Goal: Find contact information: Obtain details needed to contact an individual or organization

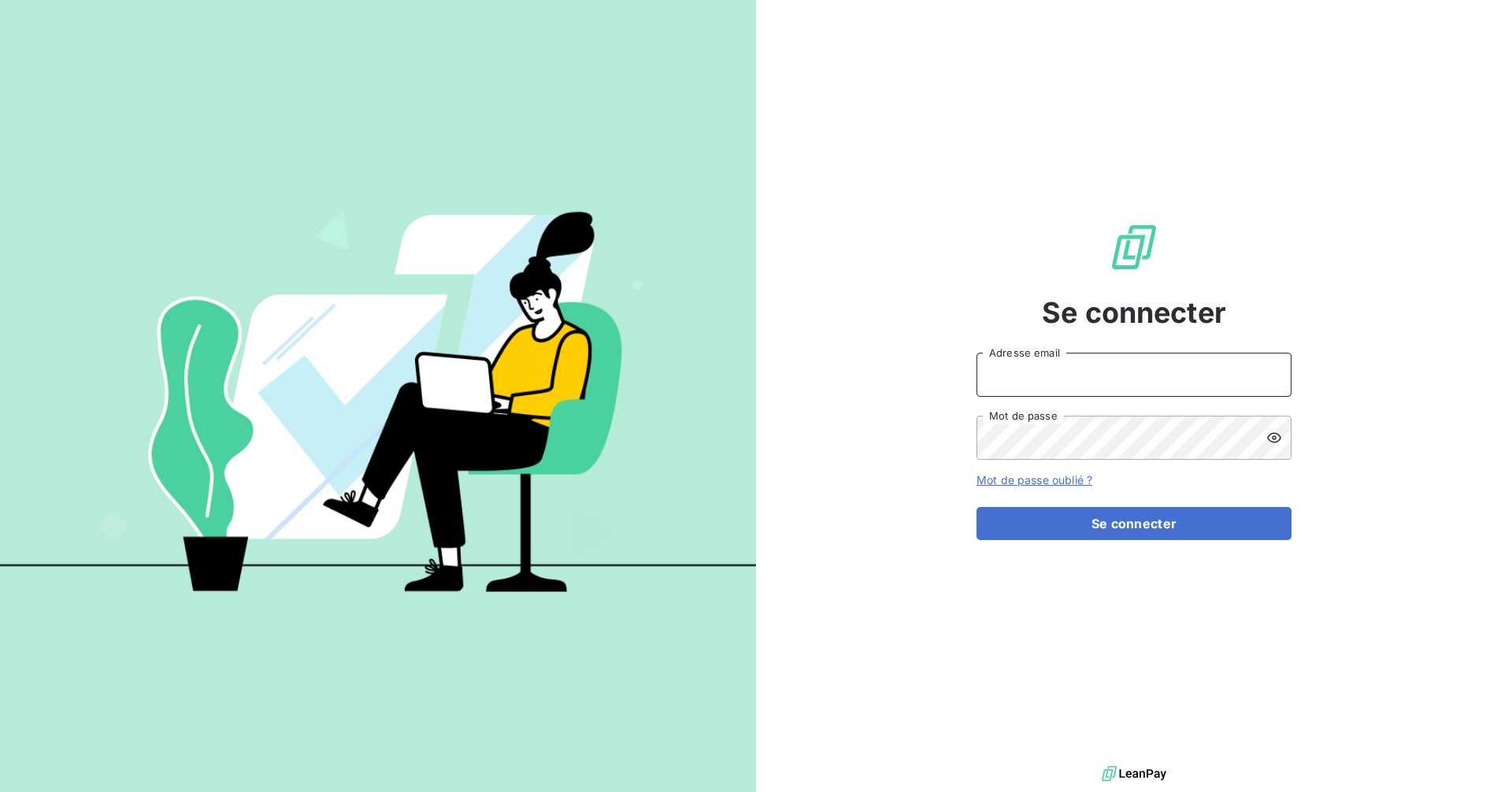
click at [1082, 376] on input "Adresse email" at bounding box center [1134, 374] width 315 height 44
type input "[EMAIL_ADDRESS][DOMAIN_NAME]"
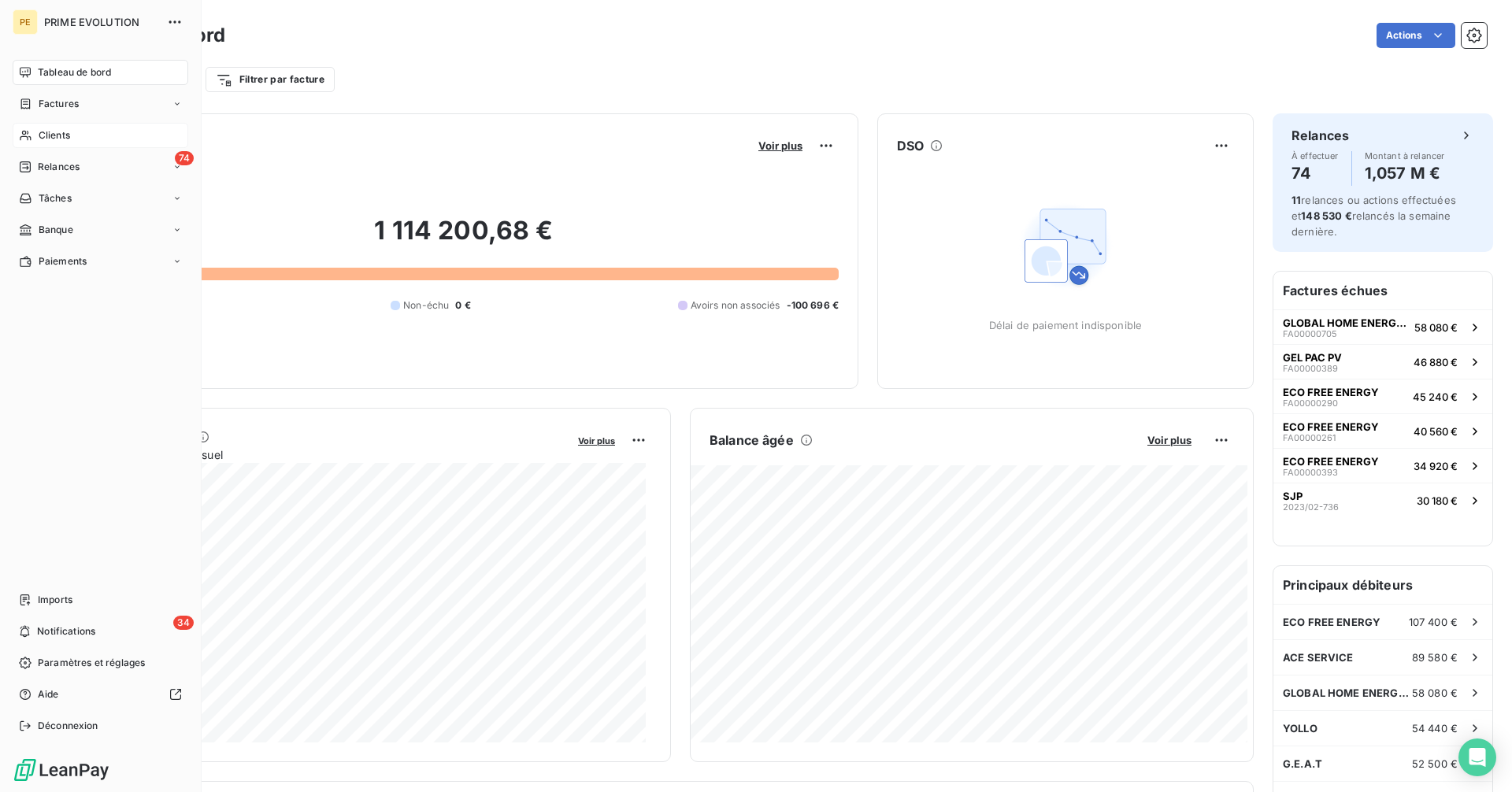
click at [54, 136] on span "Clients" at bounding box center [54, 136] width 31 height 14
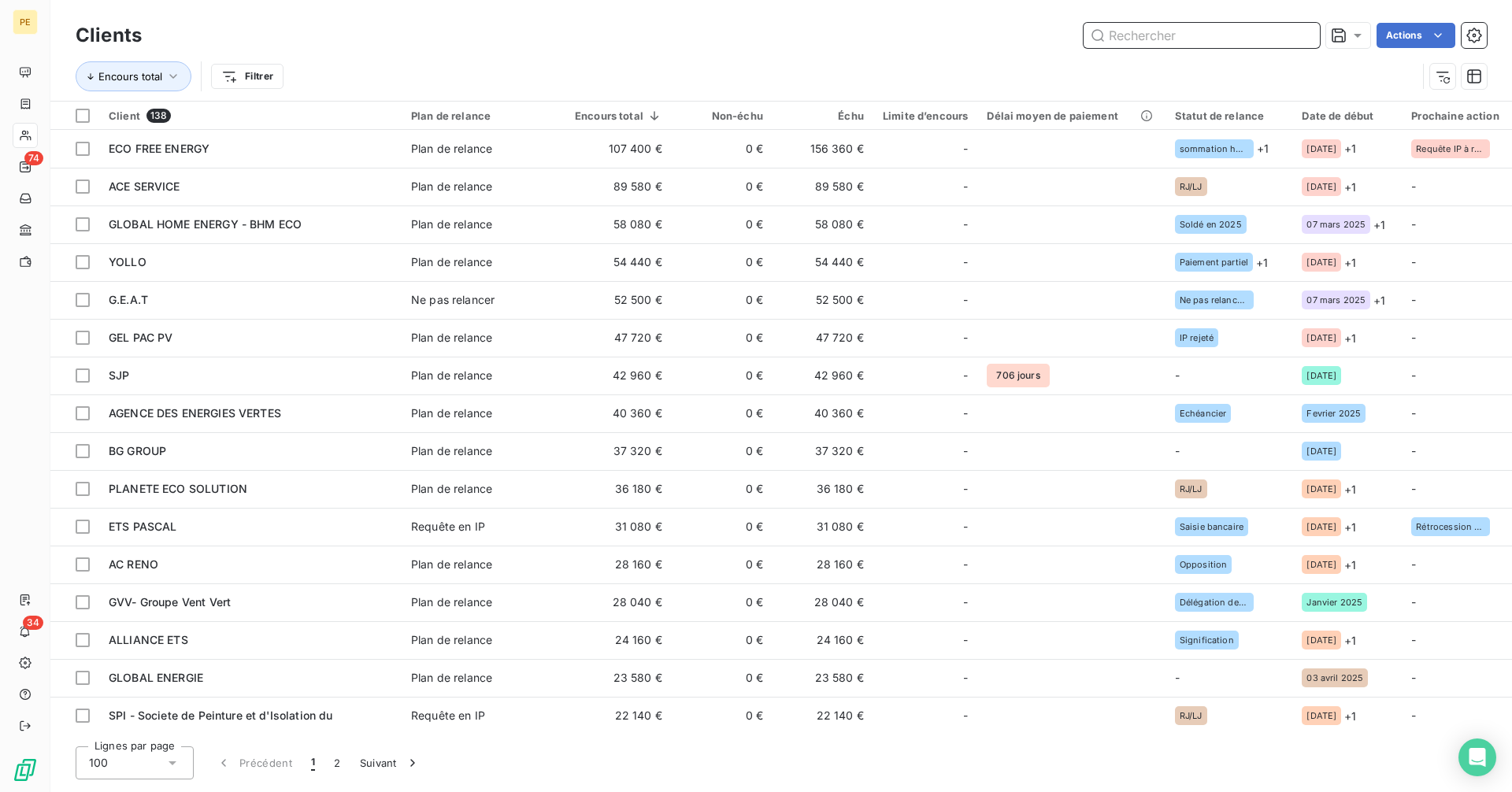
paste input "GLOBAL ENERGIE"
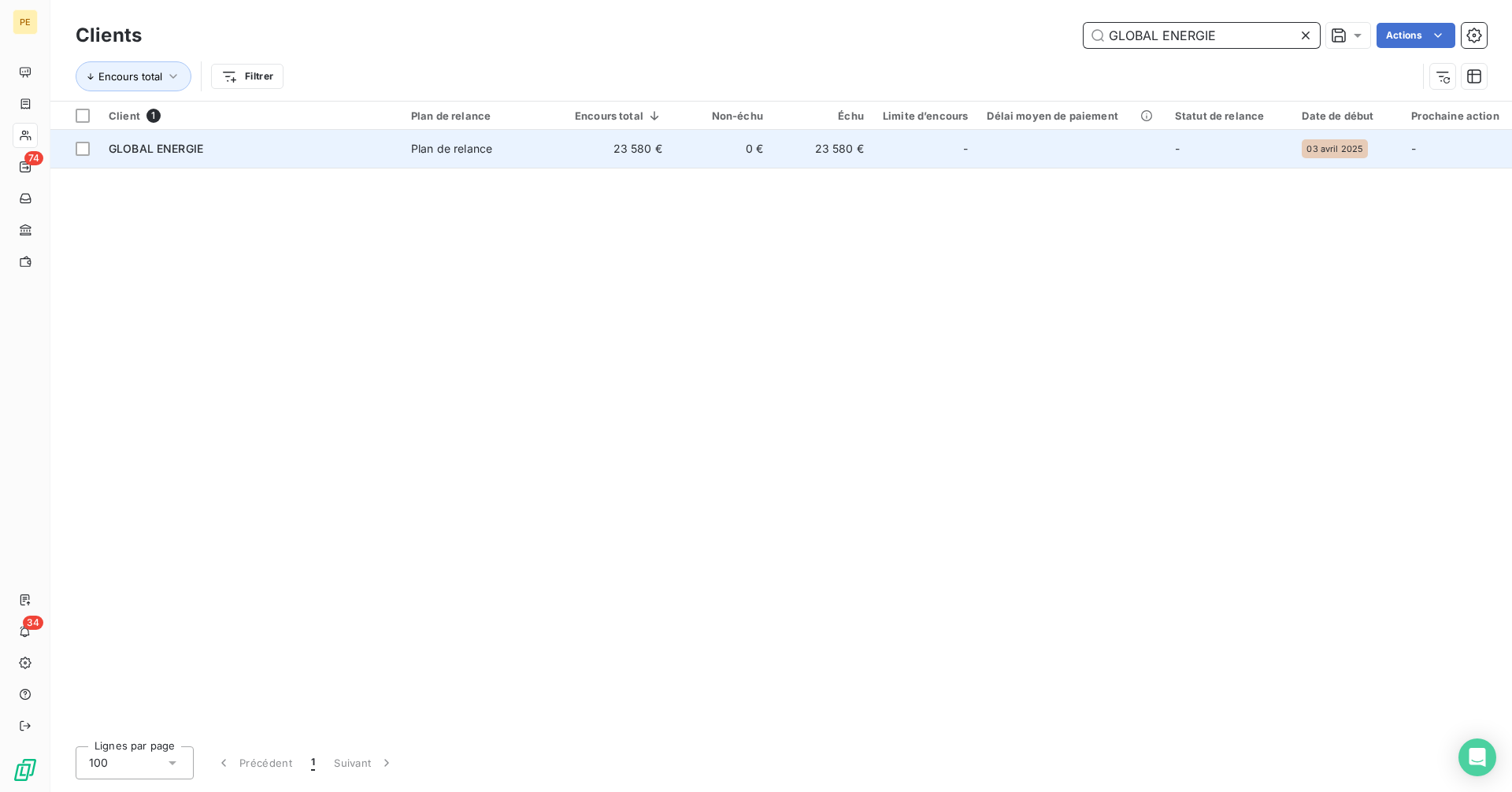
type input "GLOBAL ENERGIE"
click at [494, 147] on span "Plan de relance" at bounding box center [484, 149] width 145 height 16
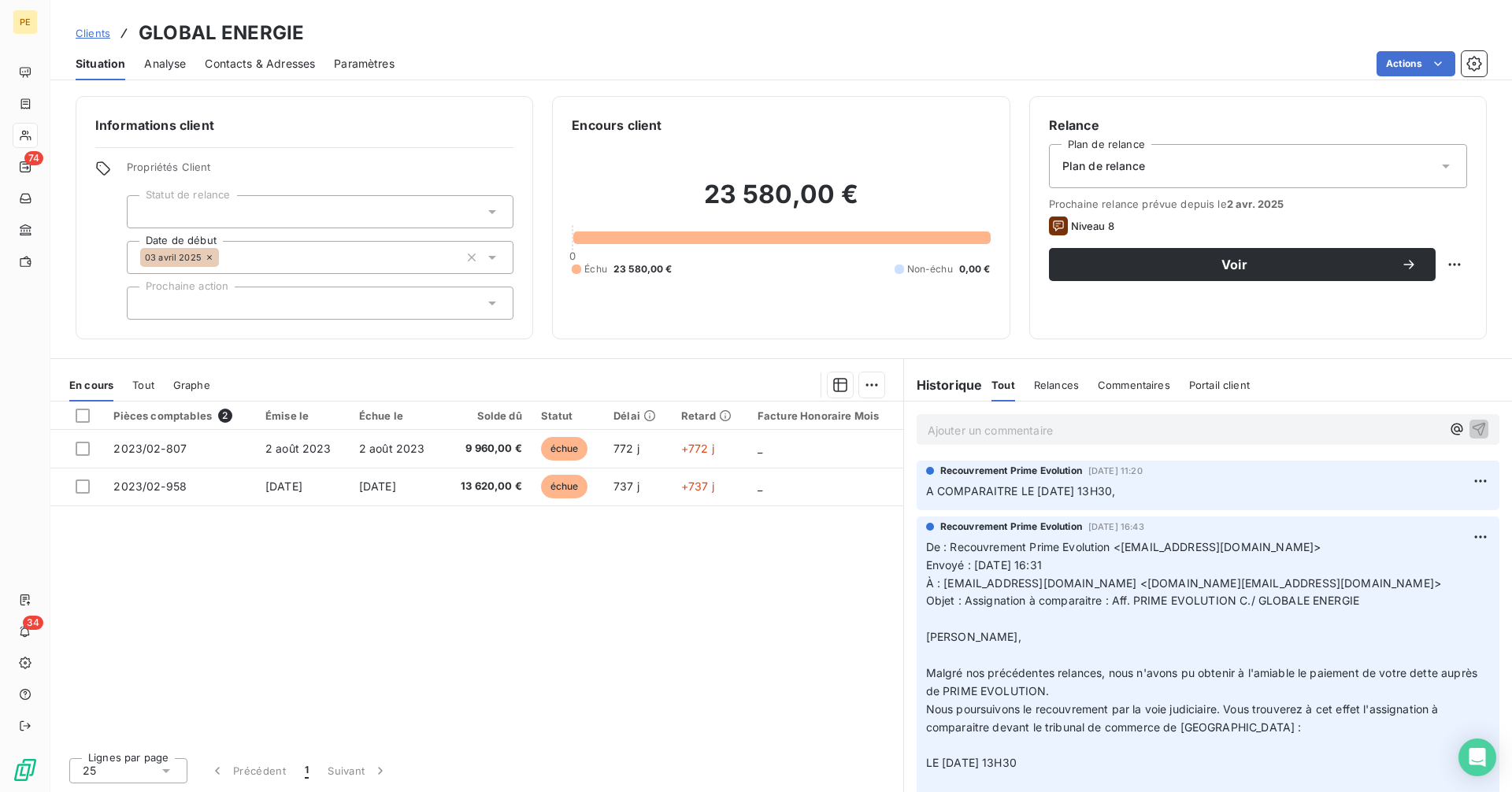
click at [1119, 435] on p "Ajouter un commentaire ﻿" at bounding box center [1185, 430] width 513 height 20
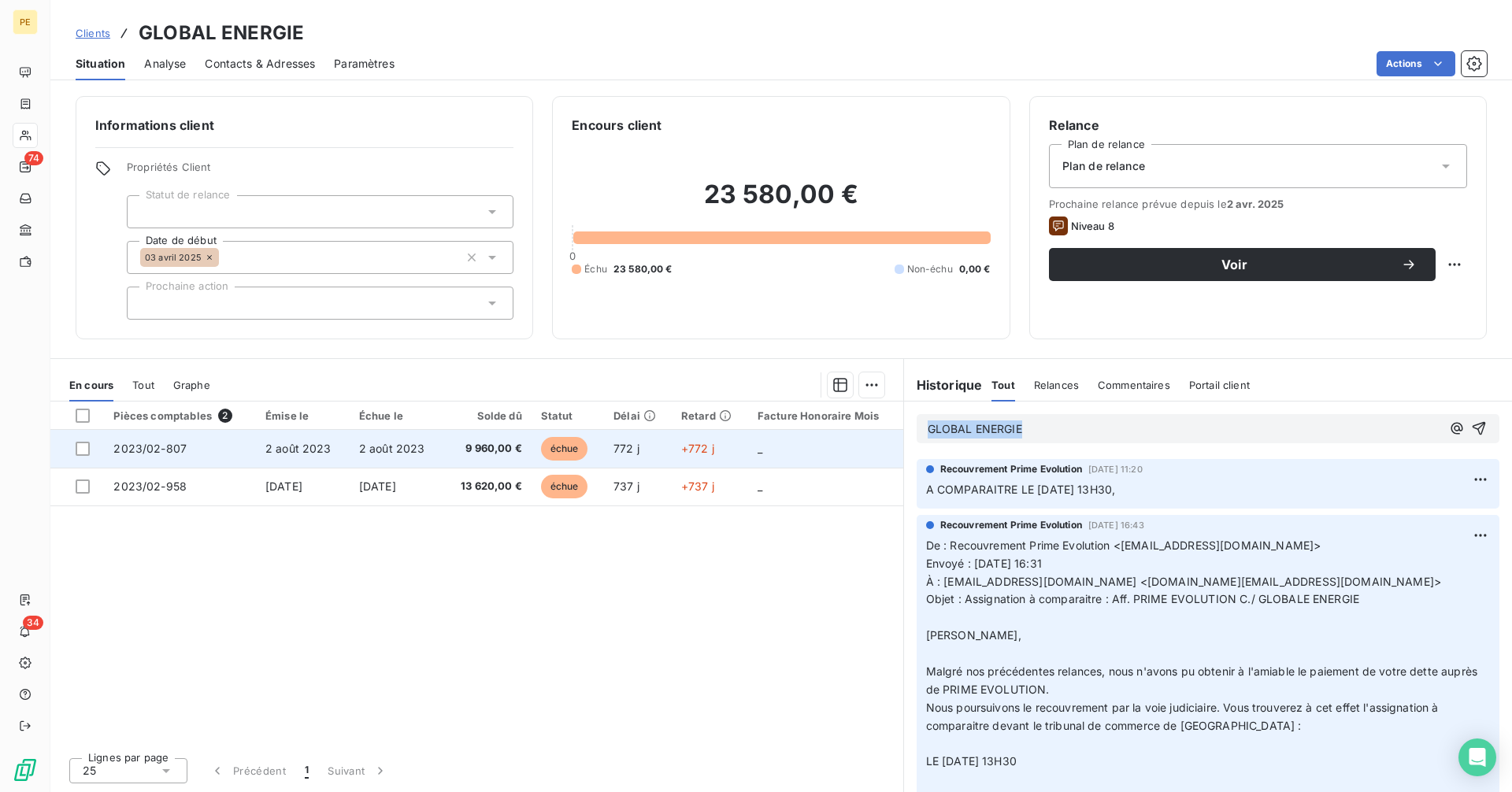
drag, startPoint x: 1048, startPoint y: 429, endPoint x: 817, endPoint y: 434, distance: 231.1
click at [817, 434] on div "En cours Tout Graphe Pièces comptables 2 Émise le Échue le Solde dû Statut Déla…" at bounding box center [781, 575] width 1462 height 434
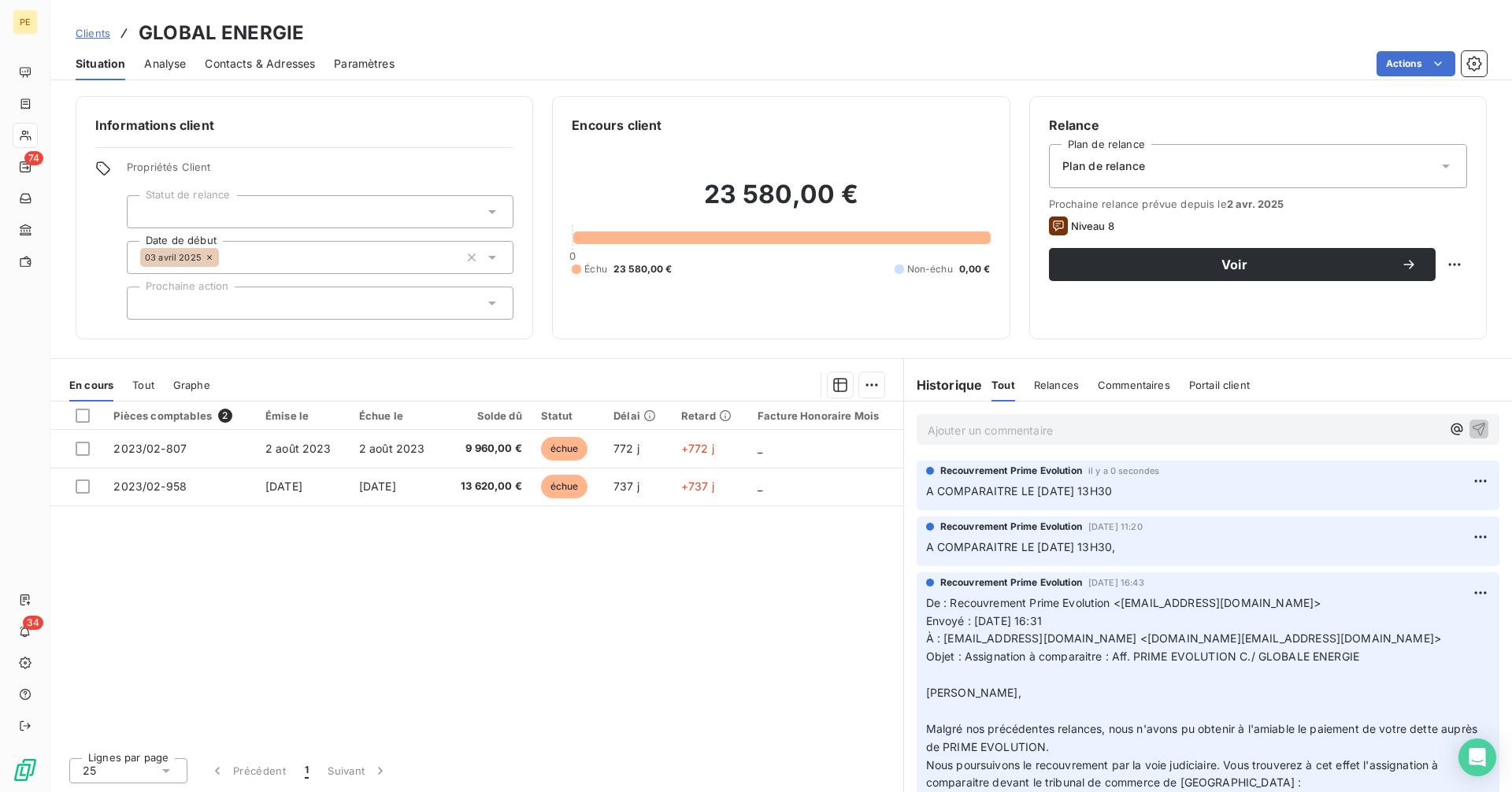
click at [278, 60] on span "Contacts & Adresses" at bounding box center [260, 64] width 111 height 16
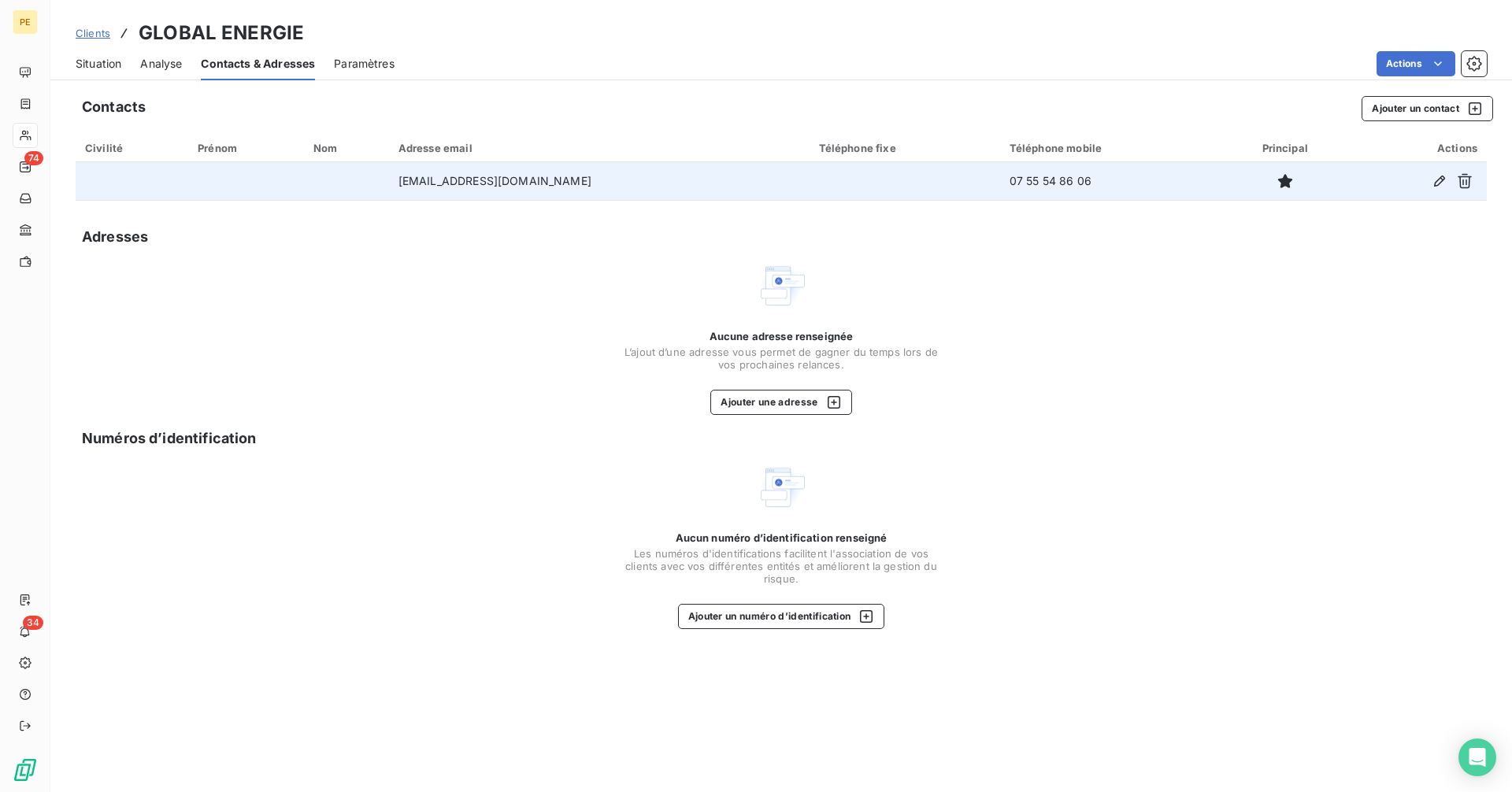
drag, startPoint x: 359, startPoint y: 174, endPoint x: 680, endPoint y: 192, distance: 321.5
click at [680, 192] on tr "[EMAIL_ADDRESS][DOMAIN_NAME] 07 55 54 86 06" at bounding box center [782, 181] width 1412 height 38
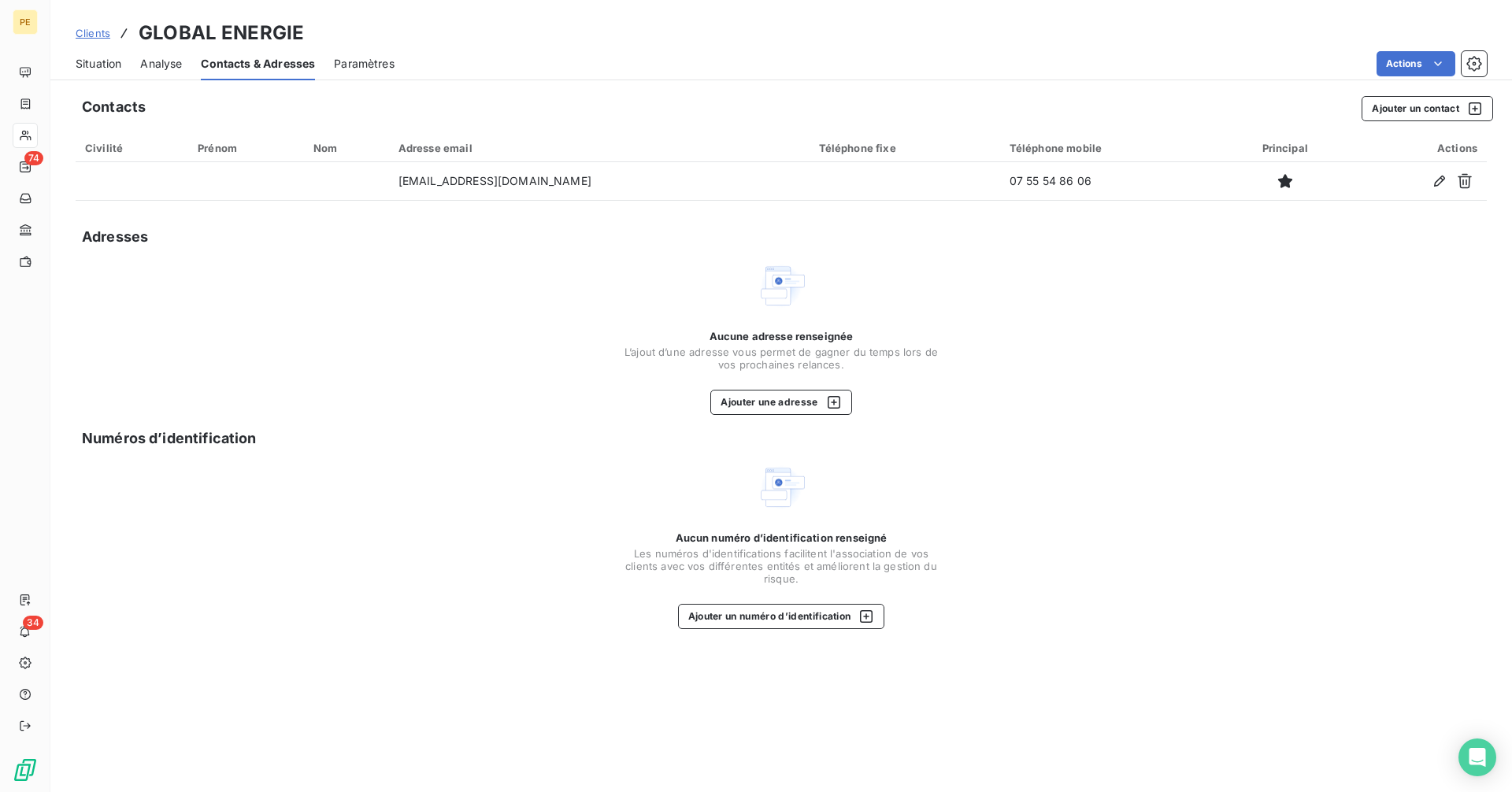
copy tr "[EMAIL_ADDRESS][DOMAIN_NAME]"
click at [87, 38] on span "Clients" at bounding box center [93, 33] width 35 height 13
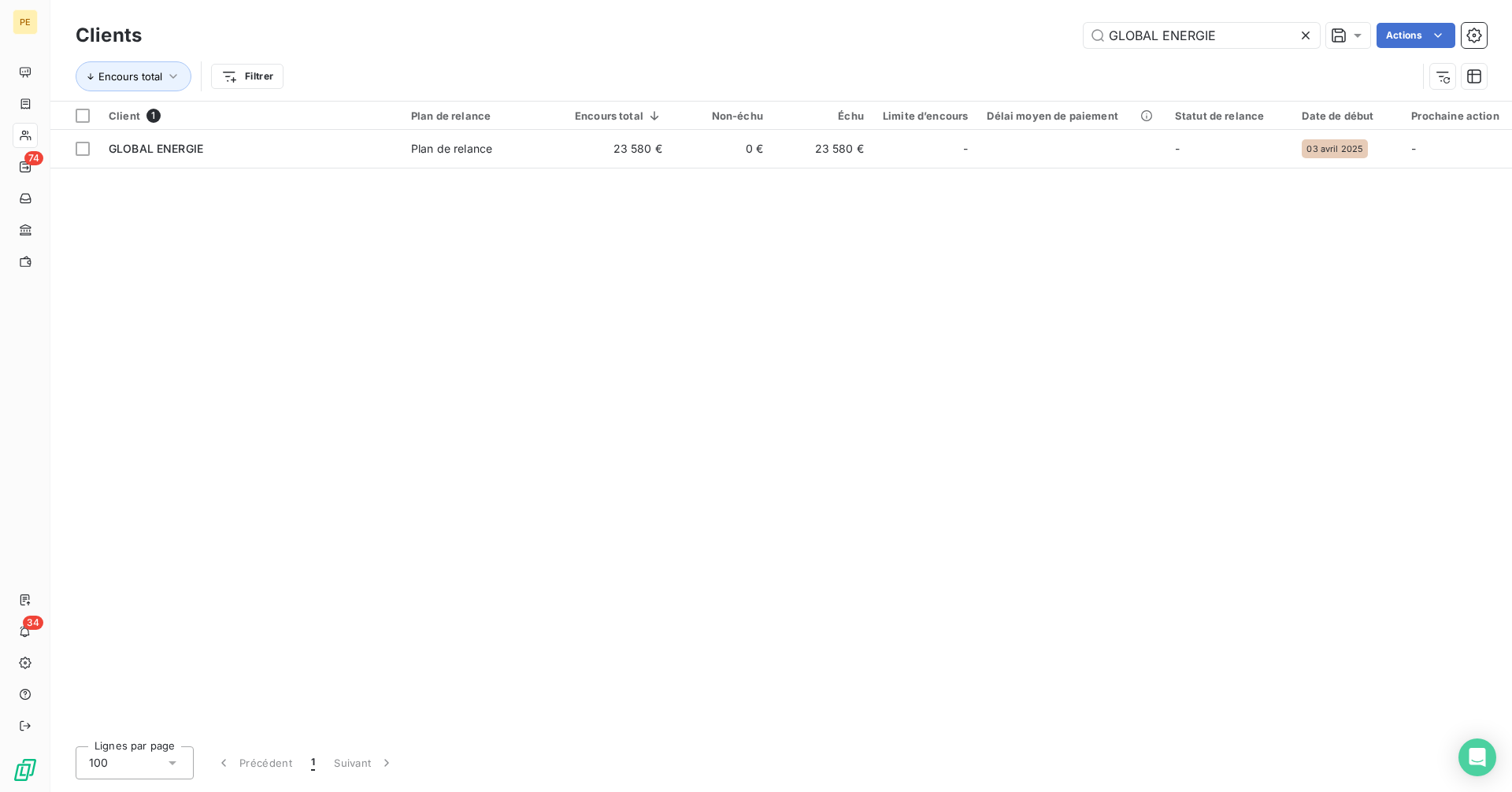
drag, startPoint x: 1266, startPoint y: 35, endPoint x: 1003, endPoint y: 46, distance: 263.2
click at [1003, 46] on div "GLOBAL ENERGIE Actions" at bounding box center [823, 35] width 1326 height 25
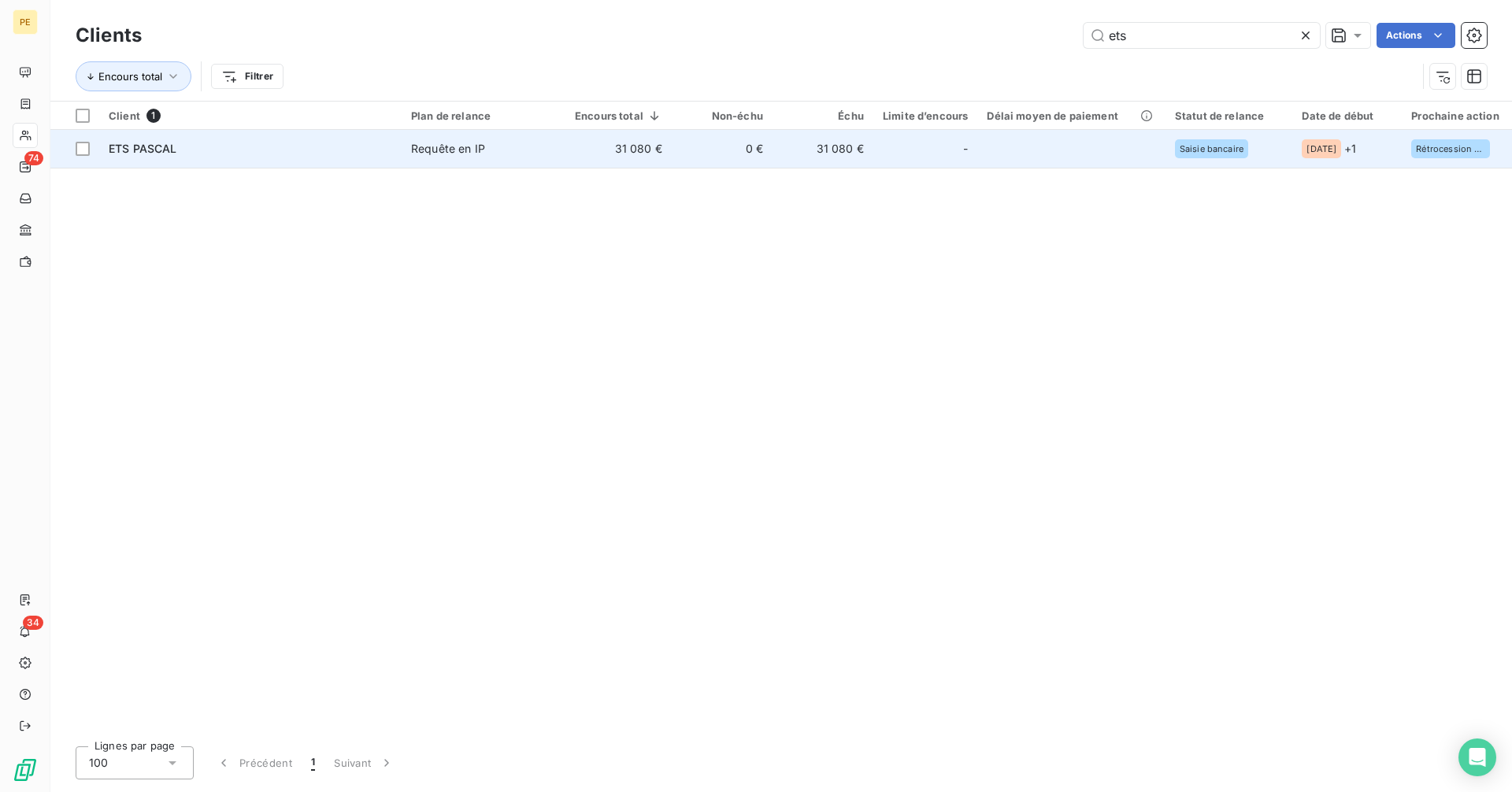
type input "ets"
click at [664, 165] on td "31 080 €" at bounding box center [619, 149] width 106 height 38
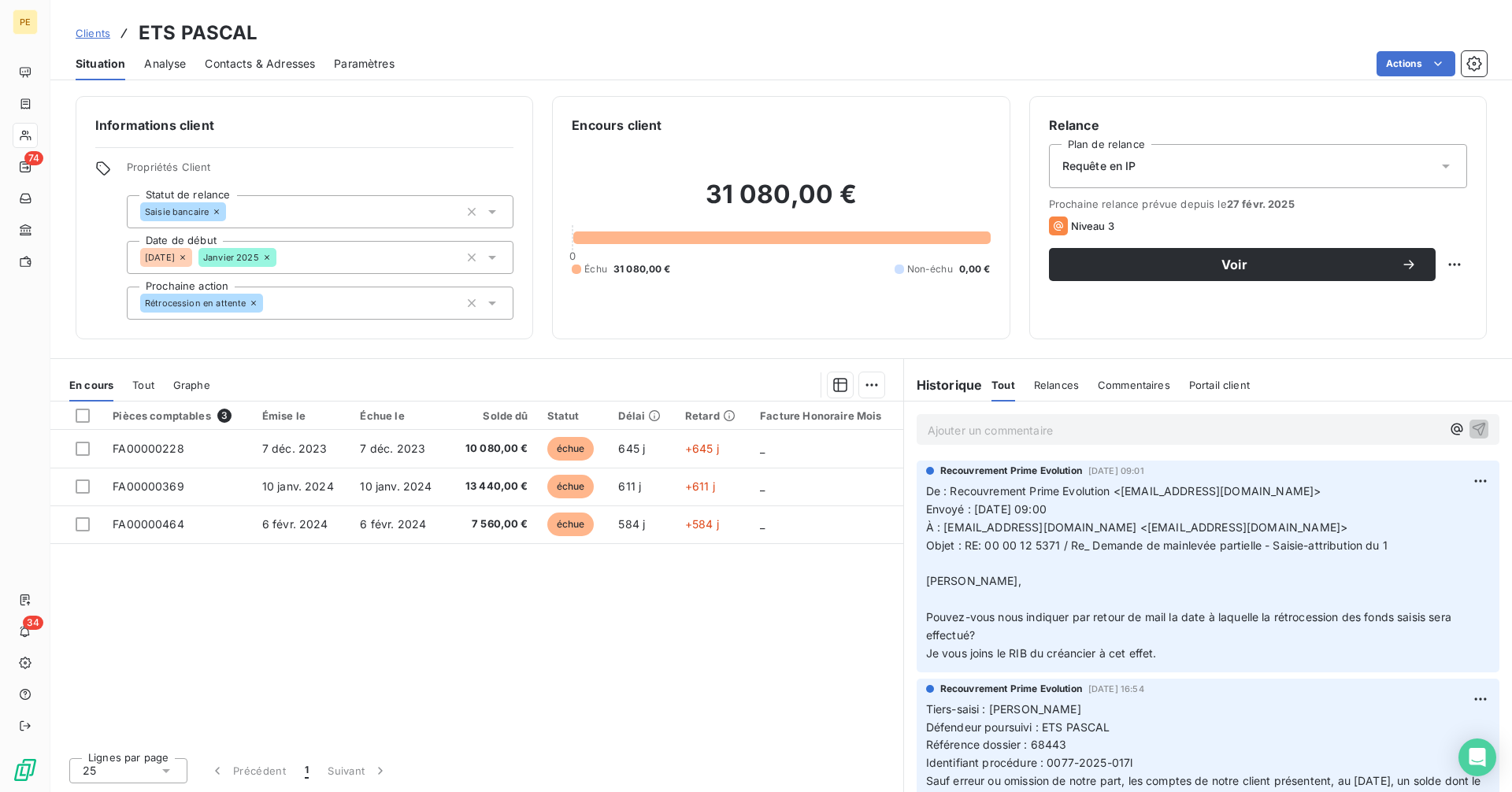
click at [1032, 541] on span "Objet : RE: 00 00 12 5371 / Re_ Demande de mainlevée partielle - Saisie-attribu…" at bounding box center [1157, 545] width 461 height 13
click at [1031, 542] on span "Objet : RE: 00 00 12 5371 / Re_ Demande de mainlevée partielle - Saisie-attribu…" at bounding box center [1157, 545] width 461 height 13
click at [977, 543] on span "Objet : RE: 00 00 12 5371 / Re_ Demande de mainlevée partielle - Saisie-attribu…" at bounding box center [1157, 545] width 461 height 13
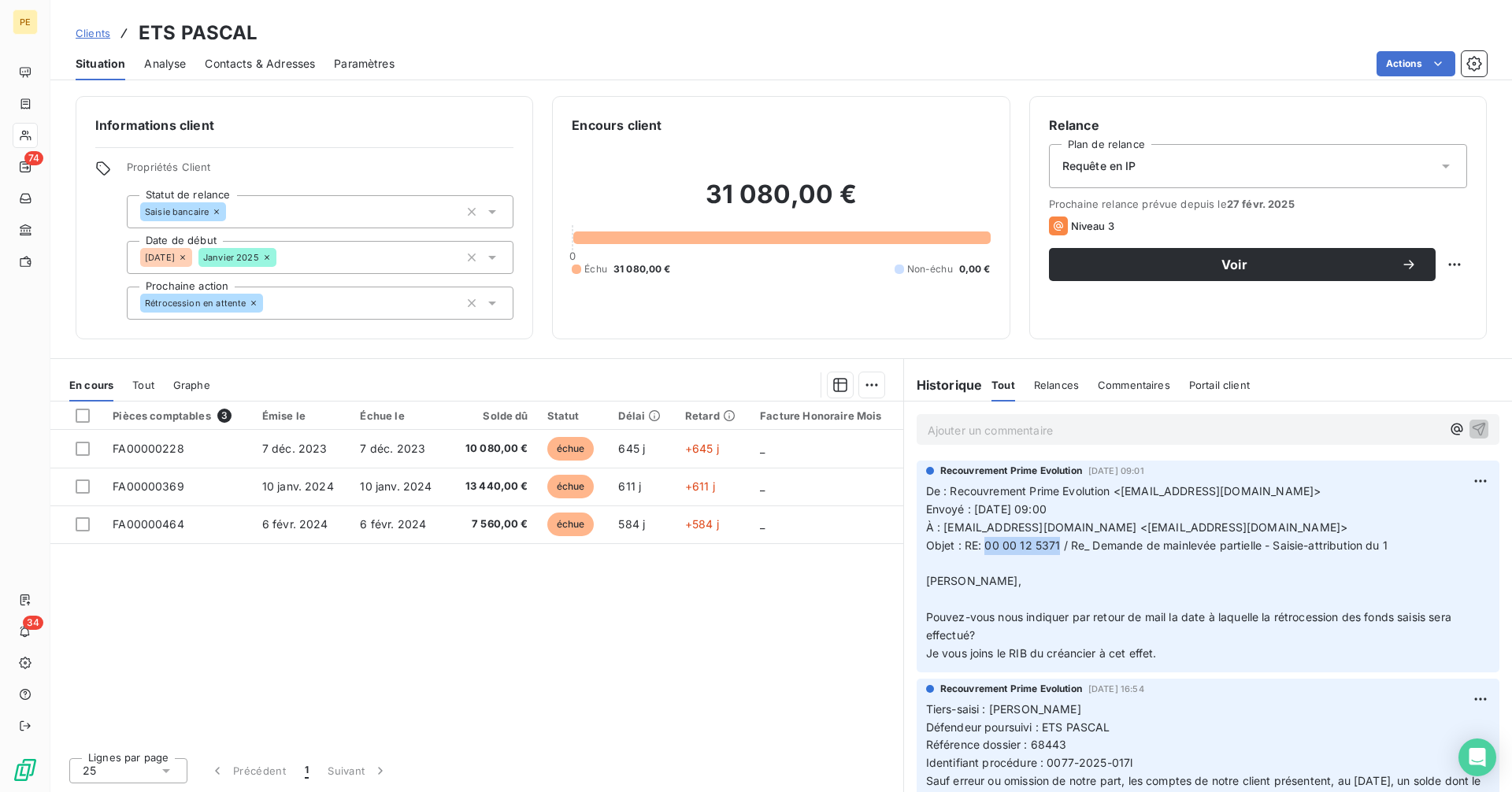
drag, startPoint x: 987, startPoint y: 544, endPoint x: 1058, endPoint y: 548, distance: 71.1
click at [1058, 548] on span "Objet : RE: 00 00 12 5371 / Re_ Demande de mainlevée partielle - Saisie-attribu…" at bounding box center [1157, 545] width 461 height 13
copy span "00 00 12 5371"
